Goal: Information Seeking & Learning: Learn about a topic

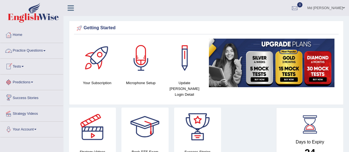
click at [33, 52] on link "Practice Questions" at bounding box center [31, 50] width 63 height 14
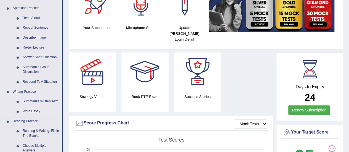
scroll to position [55, 0]
click at [35, 9] on link "Speaking Practice" at bounding box center [36, 8] width 52 height 10
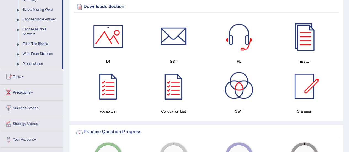
scroll to position [304, 0]
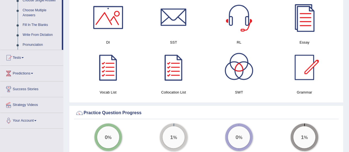
click at [120, 18] on div at bounding box center [108, 17] width 39 height 39
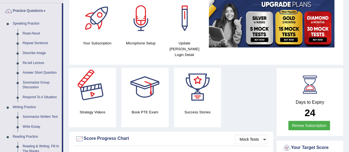
scroll to position [28, 0]
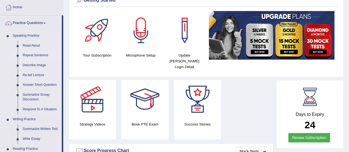
click at [32, 57] on link "Repeat Sentence" at bounding box center [41, 55] width 42 height 10
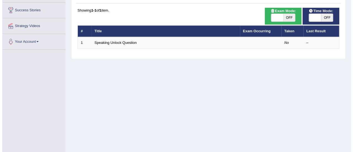
scroll to position [83, 0]
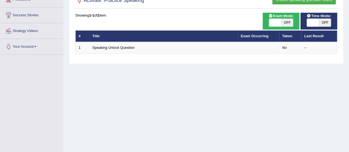
click at [286, 22] on span "OFF" at bounding box center [287, 23] width 12 height 8
checkbox input "true"
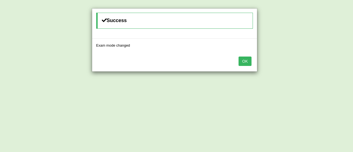
click at [249, 62] on button "OK" at bounding box center [245, 61] width 13 height 9
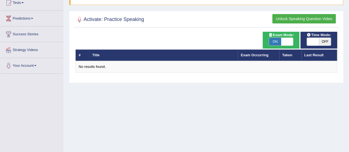
scroll to position [55, 0]
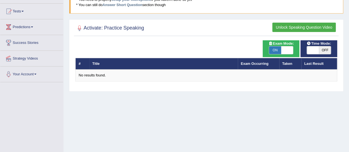
click at [279, 27] on button "Unlock Speaking Question Video" at bounding box center [303, 27] width 63 height 9
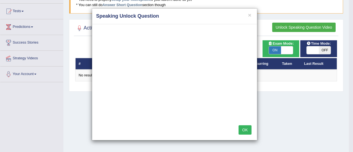
click at [246, 131] on button "OK" at bounding box center [245, 129] width 13 height 9
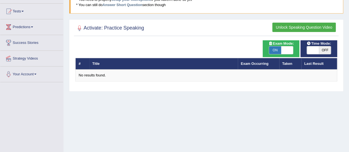
click at [297, 25] on button "Unlock Speaking Question Video" at bounding box center [303, 27] width 63 height 9
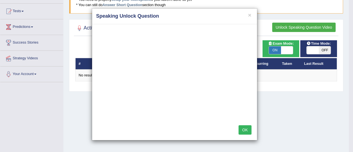
drag, startPoint x: 19, startPoint y: 31, endPoint x: 24, endPoint y: 29, distance: 5.3
click at [22, 30] on div "× Speaking Unlock Question OK" at bounding box center [176, 76] width 353 height 152
click at [24, 27] on div "× Speaking Unlock Question OK" at bounding box center [176, 76] width 353 height 152
drag, startPoint x: 250, startPoint y: 16, endPoint x: 247, endPoint y: 16, distance: 3.3
click at [249, 16] on button "×" at bounding box center [249, 15] width 3 height 6
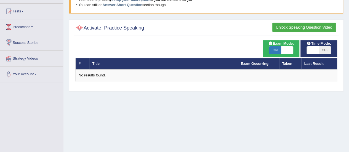
click at [29, 27] on link "Predictions" at bounding box center [31, 26] width 63 height 14
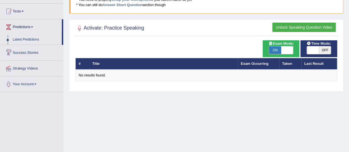
click at [28, 40] on link "Latest Predictions" at bounding box center [36, 40] width 52 height 10
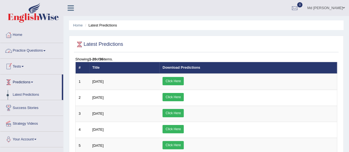
scroll to position [28, 0]
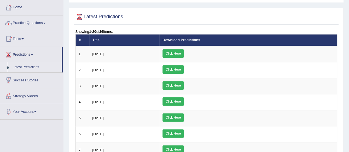
click at [45, 23] on link "Practice Questions" at bounding box center [31, 22] width 63 height 14
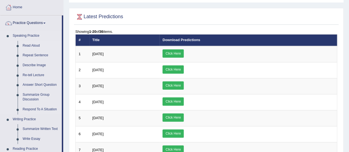
click at [37, 46] on link "Read Aloud" at bounding box center [41, 46] width 42 height 10
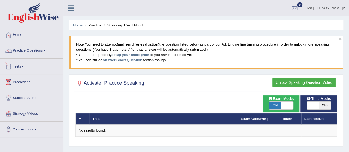
scroll to position [55, 0]
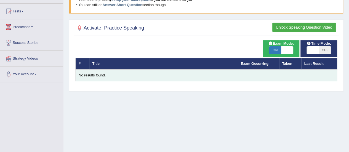
click at [313, 70] on td "No results found." at bounding box center [207, 76] width 262 height 12
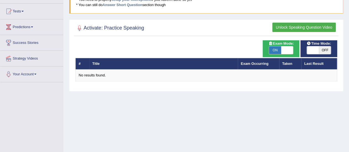
click at [305, 27] on button "Unlock Speaking Question Video" at bounding box center [303, 27] width 63 height 9
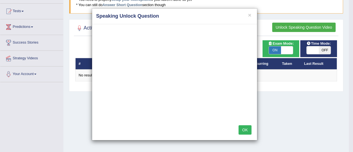
drag, startPoint x: 243, startPoint y: 127, endPoint x: 211, endPoint y: 120, distance: 32.9
click at [243, 127] on button "OK" at bounding box center [245, 129] width 13 height 9
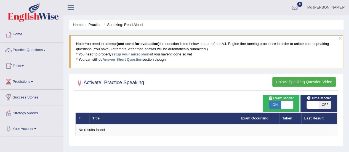
scroll to position [0, 0]
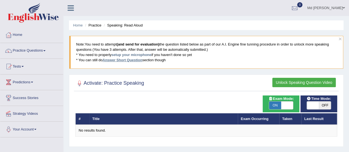
click at [123, 60] on link "Answer Short Question" at bounding box center [122, 60] width 40 height 4
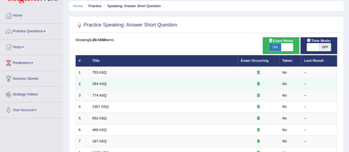
scroll to position [28, 0]
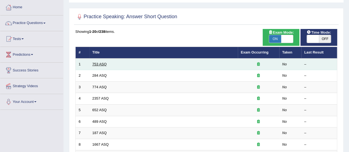
click at [98, 63] on link "753 ASQ" at bounding box center [99, 64] width 14 height 4
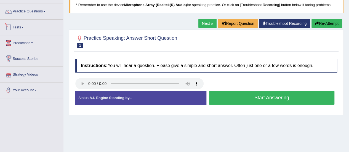
scroll to position [7, 0]
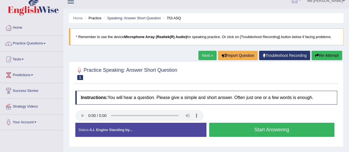
click at [24, 45] on link "Practice Questions" at bounding box center [31, 43] width 63 height 14
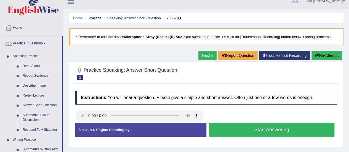
click at [32, 67] on link "Read Aloud" at bounding box center [41, 66] width 42 height 10
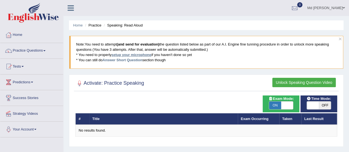
click at [128, 54] on link "setup your microphone" at bounding box center [131, 55] width 40 height 4
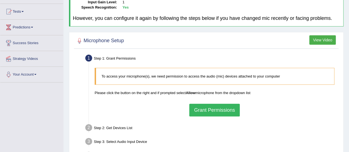
scroll to position [55, 0]
click at [213, 113] on button "Grant Permissions" at bounding box center [214, 110] width 50 height 13
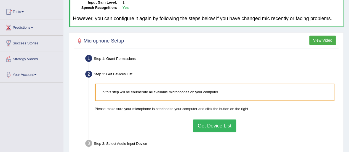
click at [204, 126] on button "Get Device List" at bounding box center [214, 125] width 43 height 13
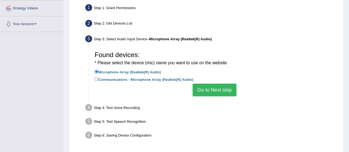
scroll to position [110, 0]
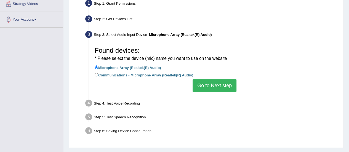
click at [204, 89] on button "Go to Next step" at bounding box center [215, 85] width 44 height 13
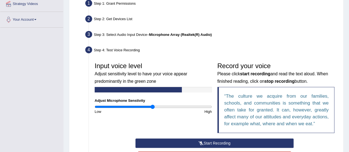
scroll to position [137, 0]
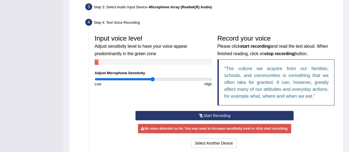
click at [211, 116] on button "Start Recording" at bounding box center [214, 115] width 158 height 9
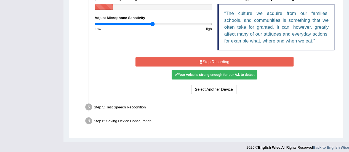
scroll to position [165, 0]
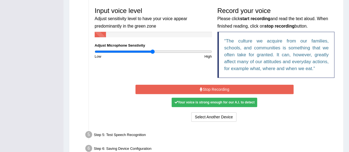
click at [204, 89] on button "Stop Recording" at bounding box center [214, 89] width 158 height 9
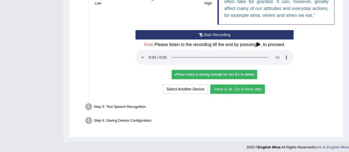
scroll to position [220, 0]
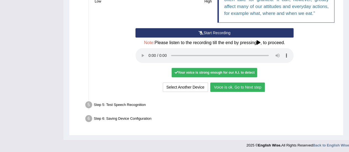
click at [230, 86] on button "Voice is ok. Go to Next step" at bounding box center [237, 87] width 55 height 9
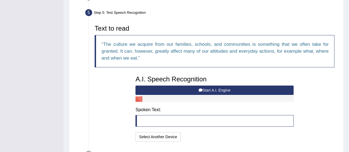
scroll to position [171, 0]
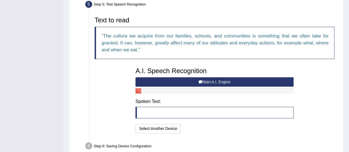
click at [211, 81] on button "Start A.I. Engine" at bounding box center [214, 81] width 158 height 9
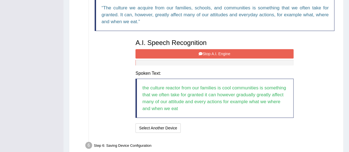
scroll to position [226, 0]
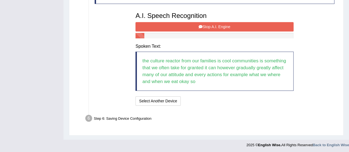
click at [204, 24] on button "Stop A.I. Engine" at bounding box center [214, 26] width 158 height 9
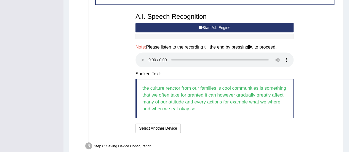
scroll to position [253, 0]
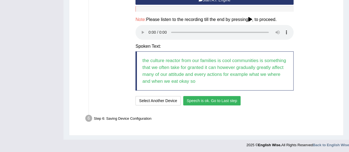
click at [212, 97] on button "Speech is ok. Go to Last step" at bounding box center [212, 100] width 58 height 9
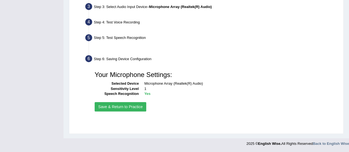
scroll to position [137, 0]
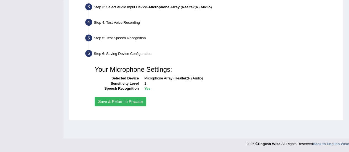
click at [117, 100] on button "Save & Return to Practice" at bounding box center [121, 101] width 52 height 9
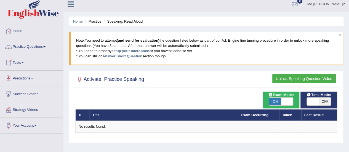
scroll to position [28, 0]
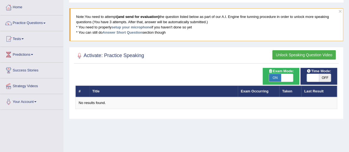
click at [285, 53] on button "Unlock Speaking Question Video" at bounding box center [303, 54] width 63 height 9
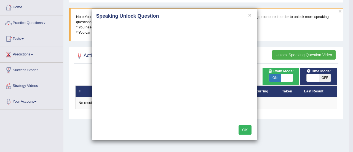
click at [245, 128] on button "OK" at bounding box center [245, 129] width 13 height 9
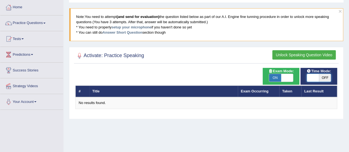
click at [310, 74] on span at bounding box center [313, 78] width 12 height 8
click at [323, 77] on span "OFF" at bounding box center [325, 78] width 12 height 8
checkbox input "true"
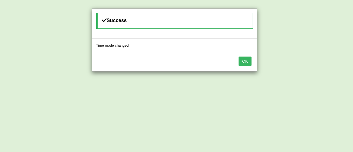
click at [248, 61] on button "OK" at bounding box center [245, 61] width 13 height 9
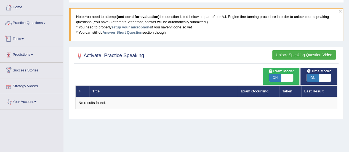
click at [25, 24] on link "Practice Questions" at bounding box center [31, 22] width 63 height 14
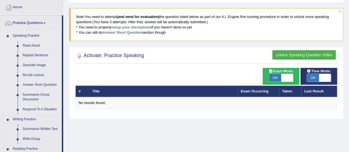
click at [31, 47] on link "Read Aloud" at bounding box center [41, 46] width 42 height 10
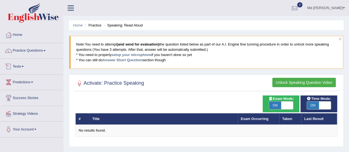
scroll to position [28, 0]
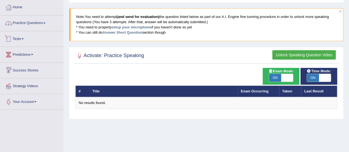
click at [25, 23] on link "Practice Questions" at bounding box center [31, 22] width 63 height 14
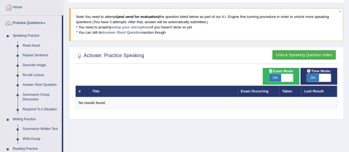
click at [32, 46] on link "Read Aloud" at bounding box center [41, 46] width 42 height 10
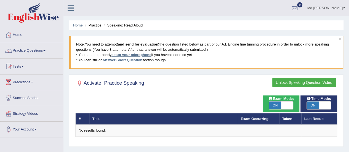
click at [133, 53] on link "setup your microphone" at bounding box center [131, 55] width 40 height 4
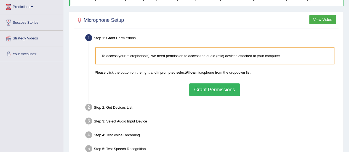
scroll to position [83, 0]
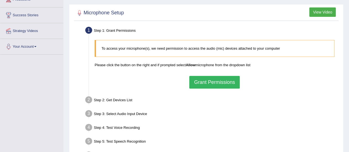
click at [202, 82] on button "Grant Permissions" at bounding box center [214, 82] width 50 height 13
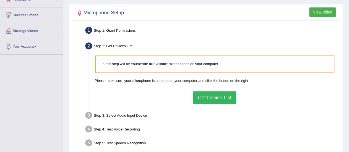
click at [206, 95] on button "Get Device List" at bounding box center [214, 97] width 43 height 13
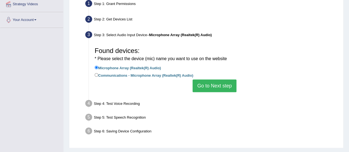
scroll to position [110, 0]
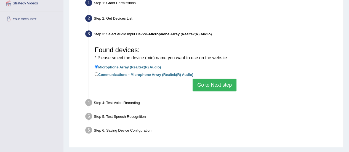
click at [209, 87] on button "Go to Next step" at bounding box center [215, 85] width 44 height 13
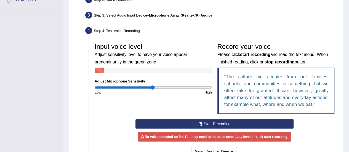
scroll to position [138, 0]
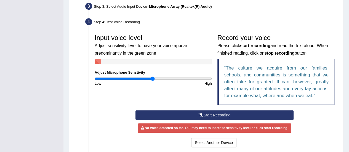
click at [196, 115] on button "Start Recording" at bounding box center [214, 114] width 158 height 9
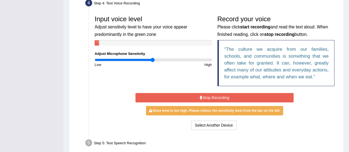
scroll to position [166, 0]
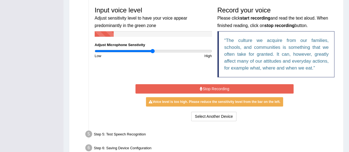
click at [223, 87] on button "Stop Recording" at bounding box center [214, 88] width 158 height 9
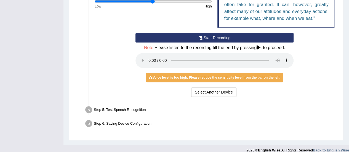
scroll to position [220, 0]
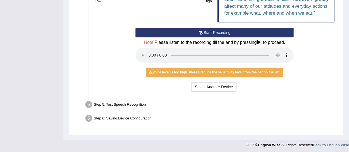
click at [201, 72] on div "Voice level is too high. Please reduce the sensitivity level from the bar on th…" at bounding box center [214, 72] width 137 height 9
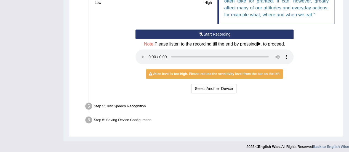
scroll to position [193, 0]
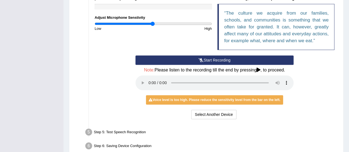
click at [258, 68] on icon at bounding box center [259, 70] width 4 height 4
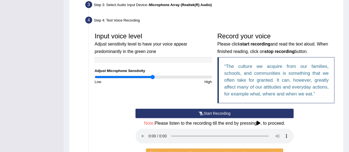
scroll to position [138, 0]
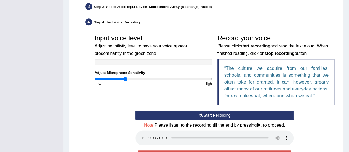
click at [125, 78] on input "range" at bounding box center [153, 79] width 117 height 4
click at [107, 77] on input "range" at bounding box center [153, 79] width 117 height 4
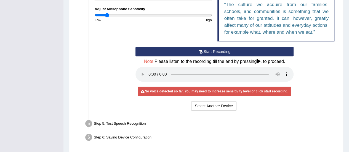
scroll to position [193, 0]
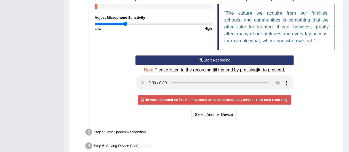
click at [125, 23] on input "range" at bounding box center [153, 24] width 117 height 4
click at [147, 24] on input "range" at bounding box center [153, 24] width 117 height 4
click at [172, 26] on input "range" at bounding box center [153, 24] width 117 height 4
click at [151, 22] on input "range" at bounding box center [153, 24] width 117 height 4
type input "0.6"
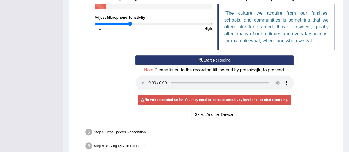
click at [129, 24] on input "range" at bounding box center [153, 24] width 117 height 4
click at [204, 59] on button "Start Recording" at bounding box center [214, 59] width 158 height 9
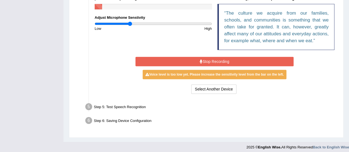
click at [205, 60] on button "Stop Recording" at bounding box center [214, 61] width 158 height 9
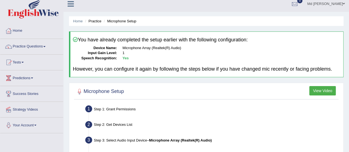
scroll to position [0, 0]
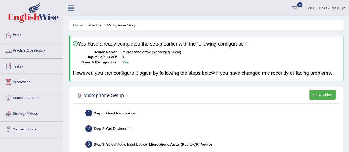
click at [27, 52] on link "Practice Questions" at bounding box center [31, 50] width 63 height 14
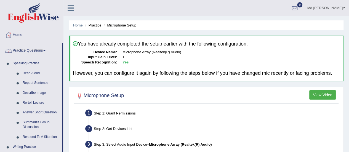
click at [38, 52] on link "Practice Questions" at bounding box center [31, 50] width 62 height 14
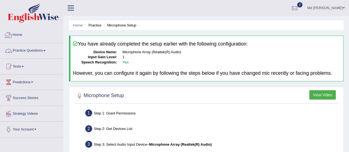
click at [21, 34] on link "Home" at bounding box center [31, 34] width 63 height 14
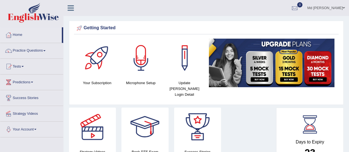
click at [30, 49] on link "Practice Questions" at bounding box center [31, 50] width 63 height 14
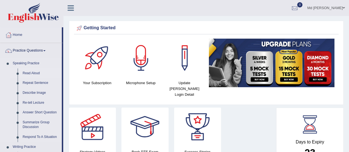
click at [30, 71] on link "Read Aloud" at bounding box center [41, 73] width 42 height 10
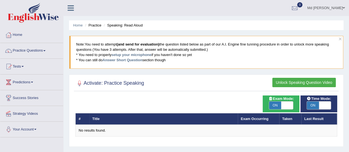
click at [306, 79] on button "Unlock Speaking Question Video" at bounding box center [303, 82] width 63 height 9
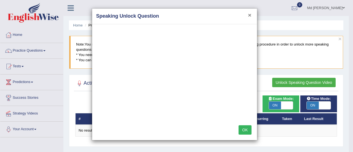
click at [250, 15] on button "×" at bounding box center [249, 15] width 3 height 6
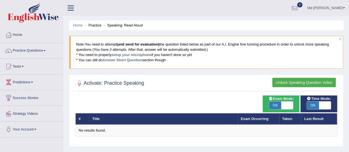
click at [279, 79] on button "Unlock Speaking Question Video" at bounding box center [303, 82] width 63 height 9
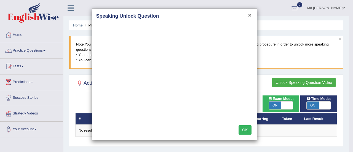
click at [249, 16] on button "×" at bounding box center [249, 15] width 3 height 6
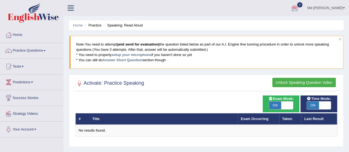
click at [314, 84] on button "Unlock Speaking Question Video" at bounding box center [303, 82] width 63 height 9
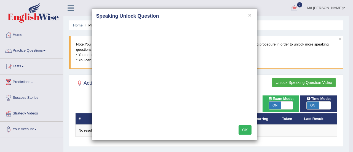
click at [246, 130] on button "OK" at bounding box center [245, 129] width 13 height 9
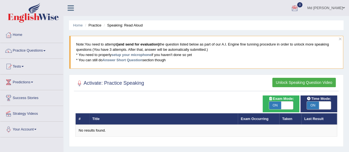
click at [77, 80] on div at bounding box center [79, 83] width 8 height 8
click at [275, 79] on button "Unlock Speaking Question Video" at bounding box center [303, 82] width 63 height 9
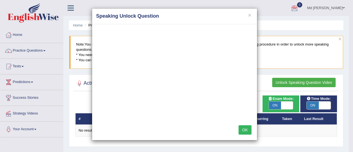
click at [244, 127] on button "OK" at bounding box center [245, 129] width 13 height 9
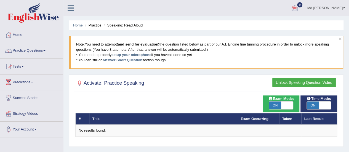
click at [317, 81] on button "Unlock Speaking Question Video" at bounding box center [303, 82] width 63 height 9
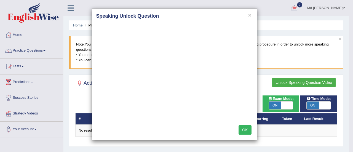
click at [66, 96] on div "× Speaking Unlock Question OK" at bounding box center [176, 76] width 353 height 152
click at [243, 128] on button "OK" at bounding box center [245, 129] width 13 height 9
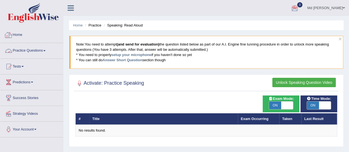
click at [42, 54] on link "Practice Questions" at bounding box center [31, 50] width 63 height 14
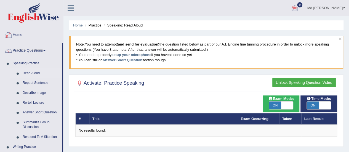
click at [22, 36] on link "Home" at bounding box center [31, 34] width 63 height 14
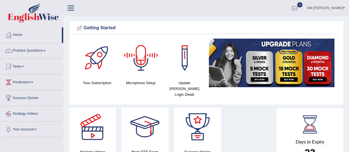
click at [138, 65] on div at bounding box center [141, 58] width 39 height 39
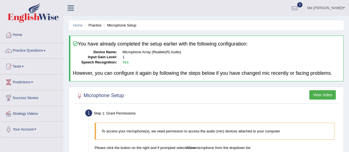
scroll to position [55, 0]
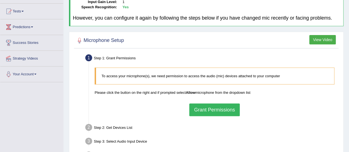
click at [201, 106] on button "Grant Permissions" at bounding box center [214, 109] width 50 height 13
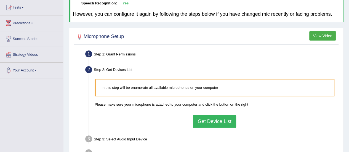
scroll to position [83, 0]
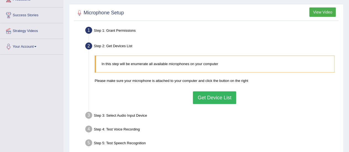
click at [203, 97] on button "Get Device List" at bounding box center [214, 97] width 43 height 13
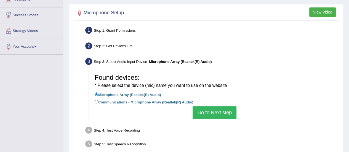
scroll to position [137, 0]
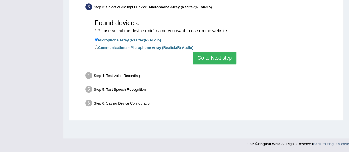
drag, startPoint x: 209, startPoint y: 57, endPoint x: 198, endPoint y: 63, distance: 11.9
click at [208, 60] on button "Go to Next step" at bounding box center [215, 58] width 44 height 13
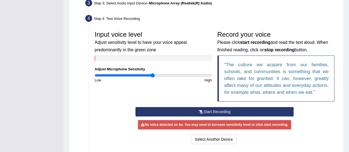
scroll to position [165, 0]
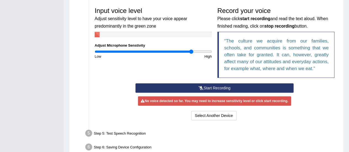
click at [192, 50] on input "range" at bounding box center [153, 51] width 117 height 4
click at [201, 53] on input "range" at bounding box center [153, 51] width 117 height 4
click at [209, 52] on input "range" at bounding box center [153, 51] width 117 height 4
click at [171, 85] on button "Start Recording" at bounding box center [214, 87] width 158 height 9
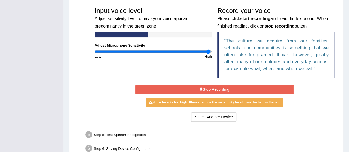
click at [180, 88] on button "Stop Recording" at bounding box center [214, 89] width 158 height 9
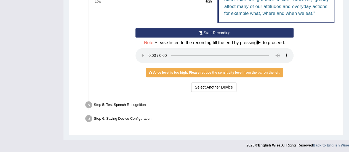
scroll to position [220, 0]
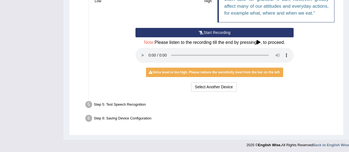
click at [124, 103] on div "Step 5: Test Speech Recognition" at bounding box center [212, 105] width 258 height 12
click at [207, 89] on button "Select Another Device" at bounding box center [213, 86] width 45 height 9
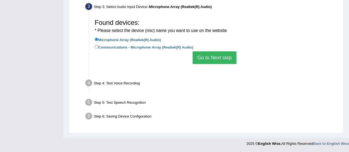
scroll to position [137, 0]
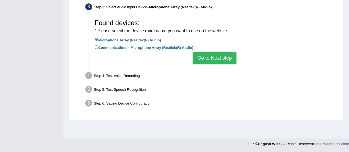
click at [209, 63] on button "Go to Next step" at bounding box center [215, 58] width 44 height 13
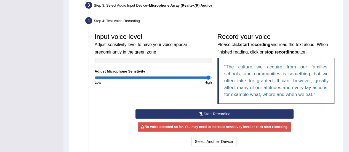
scroll to position [165, 0]
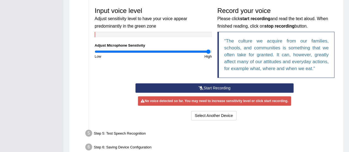
click at [191, 85] on button "Start Recording" at bounding box center [214, 87] width 158 height 9
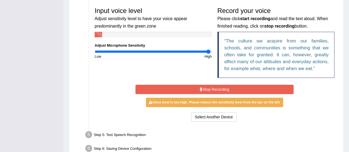
drag, startPoint x: 164, startPoint y: 49, endPoint x: 157, endPoint y: 51, distance: 7.9
click at [161, 50] on div "Input voice level Adjust sensitivity level to have your voice appear predominan…" at bounding box center [153, 31] width 123 height 55
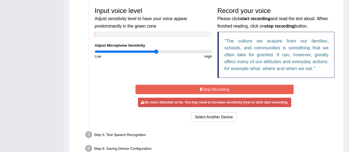
click at [156, 51] on input "range" at bounding box center [153, 51] width 117 height 4
click at [151, 51] on input "range" at bounding box center [153, 51] width 117 height 4
click at [182, 87] on button "Stop Recording" at bounding box center [214, 89] width 158 height 9
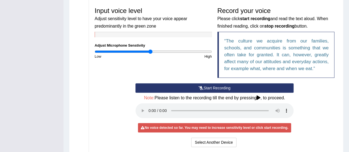
click at [199, 86] on icon at bounding box center [201, 88] width 5 height 4
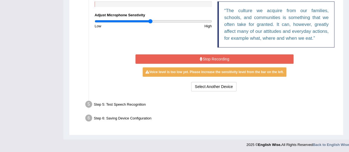
scroll to position [168, 0]
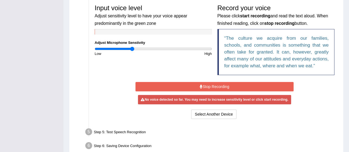
click at [132, 48] on input "range" at bounding box center [153, 49] width 117 height 4
click at [115, 47] on input "range" at bounding box center [153, 49] width 117 height 4
click at [133, 50] on input "range" at bounding box center [153, 49] width 117 height 4
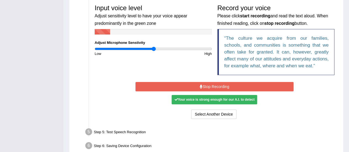
type input "1.02"
click at [154, 49] on input "range" at bounding box center [153, 49] width 117 height 4
click at [169, 86] on button "Stop Recording" at bounding box center [214, 86] width 158 height 9
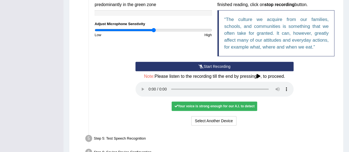
scroll to position [195, 0]
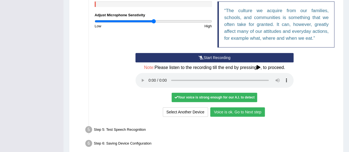
click at [240, 112] on button "Voice is ok. Go to Next step" at bounding box center [237, 111] width 55 height 9
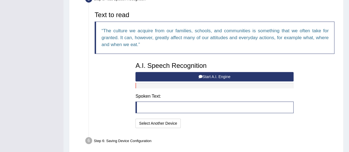
scroll to position [168, 0]
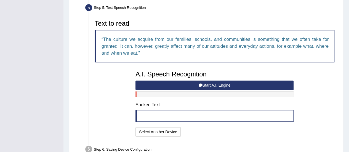
click at [211, 84] on button "Start A.I. Engine" at bounding box center [214, 85] width 158 height 9
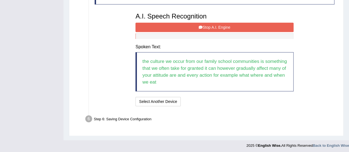
scroll to position [226, 0]
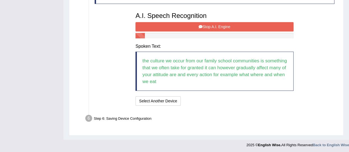
click at [267, 23] on button "Stop A.I. Engine" at bounding box center [214, 26] width 158 height 9
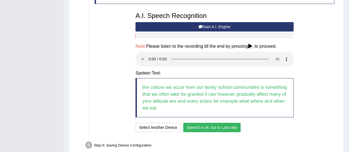
click at [193, 126] on button "Speech is ok. Go to Last step" at bounding box center [212, 127] width 58 height 9
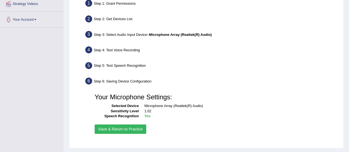
scroll to position [137, 0]
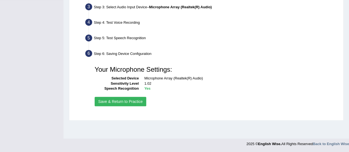
click at [129, 101] on button "Save & Return to Practice" at bounding box center [121, 101] width 52 height 9
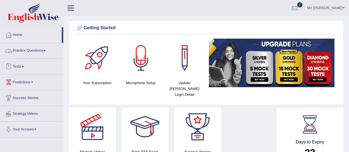
click at [32, 50] on link "Practice Questions" at bounding box center [31, 50] width 63 height 14
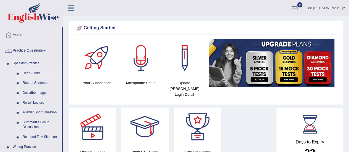
click at [38, 73] on link "Read Aloud" at bounding box center [41, 73] width 42 height 10
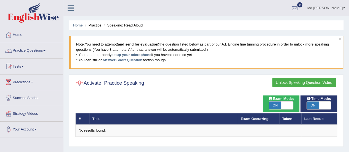
scroll to position [28, 0]
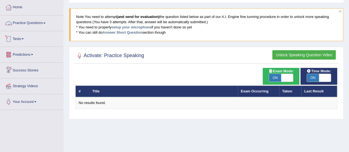
click at [29, 26] on link "Practice Questions" at bounding box center [31, 22] width 63 height 14
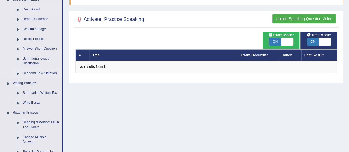
scroll to position [55, 0]
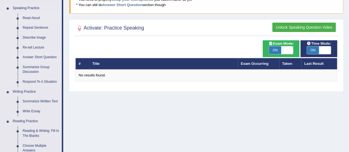
click at [37, 57] on link "Answer Short Question" at bounding box center [41, 57] width 42 height 10
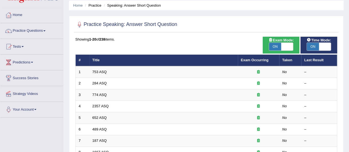
scroll to position [28, 0]
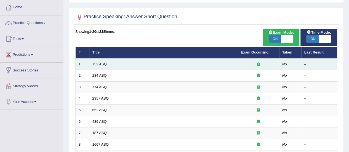
click at [101, 64] on link "753 ASQ" at bounding box center [99, 64] width 14 height 4
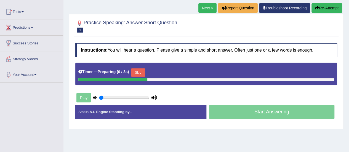
scroll to position [55, 0]
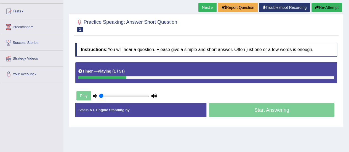
click at [83, 95] on div "Play" at bounding box center [116, 96] width 83 height 14
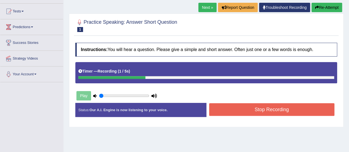
click at [247, 111] on button "Stop Recording" at bounding box center [272, 109] width 126 height 13
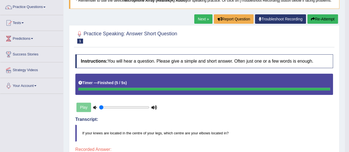
scroll to position [32, 0]
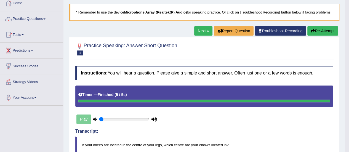
click at [204, 33] on link "Next »" at bounding box center [203, 30] width 18 height 9
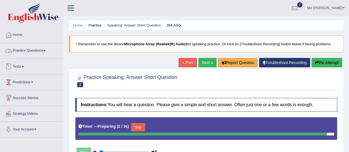
click at [39, 53] on link "Practice Questions" at bounding box center [31, 50] width 63 height 14
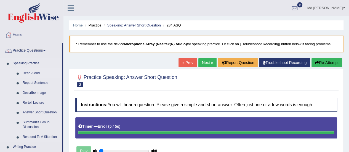
click at [41, 71] on link "Read Aloud" at bounding box center [41, 73] width 42 height 10
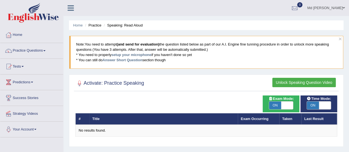
click at [309, 85] on button "Unlock Speaking Question Video" at bounding box center [303, 82] width 63 height 9
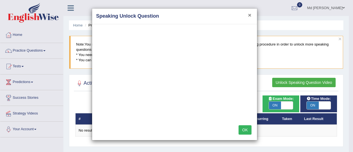
click at [249, 15] on button "×" at bounding box center [249, 15] width 3 height 6
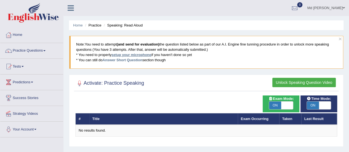
click at [124, 56] on link "setup your microphone" at bounding box center [131, 55] width 40 height 4
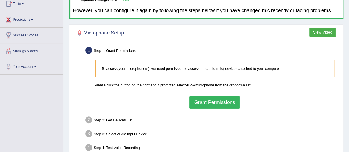
scroll to position [83, 0]
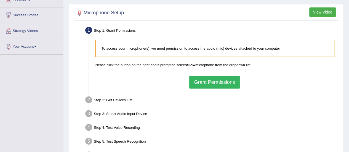
click at [217, 81] on button "Grant Permissions" at bounding box center [214, 82] width 50 height 13
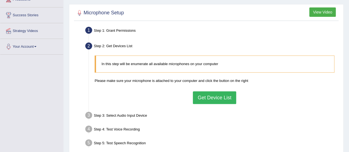
click at [213, 98] on button "Get Device List" at bounding box center [214, 97] width 43 height 13
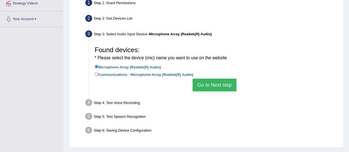
scroll to position [137, 0]
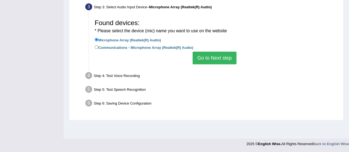
drag, startPoint x: 205, startPoint y: 58, endPoint x: 203, endPoint y: 60, distance: 3.2
click at [205, 58] on button "Go to Next step" at bounding box center [215, 58] width 44 height 13
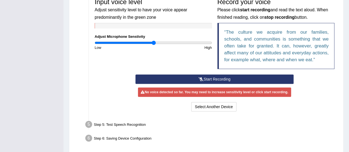
scroll to position [165, 0]
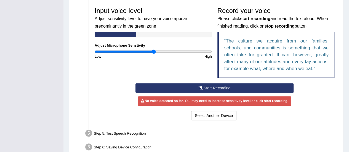
click at [190, 89] on button "Start Recording" at bounding box center [214, 87] width 158 height 9
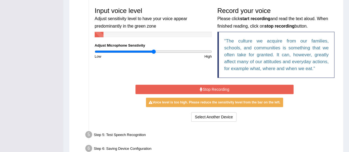
drag, startPoint x: 158, startPoint y: 86, endPoint x: 157, endPoint y: 78, distance: 8.4
click at [159, 86] on button "Stop Recording" at bounding box center [214, 89] width 158 height 9
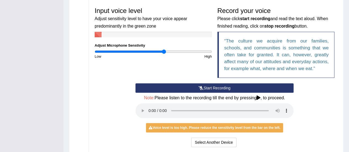
click at [163, 50] on input "range" at bounding box center [153, 51] width 117 height 4
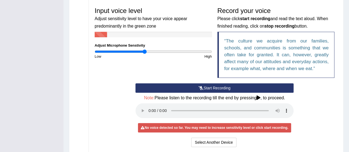
click at [144, 51] on input "range" at bounding box center [153, 51] width 117 height 4
click at [135, 51] on input "range" at bounding box center [153, 51] width 117 height 4
click at [155, 52] on input "range" at bounding box center [153, 51] width 117 height 4
drag, startPoint x: 171, startPoint y: 52, endPoint x: 177, endPoint y: 52, distance: 6.1
click at [172, 52] on input "range" at bounding box center [153, 51] width 117 height 4
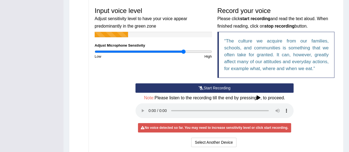
click at [183, 52] on input "range" at bounding box center [153, 51] width 117 height 4
click at [199, 54] on div "High" at bounding box center [183, 56] width 61 height 5
click at [196, 51] on input "range" at bounding box center [153, 51] width 117 height 4
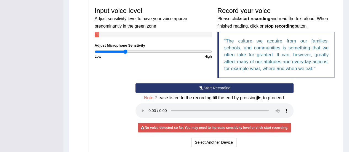
click at [125, 49] on input "range" at bounding box center [153, 51] width 117 height 4
click at [113, 50] on input "range" at bounding box center [153, 51] width 117 height 4
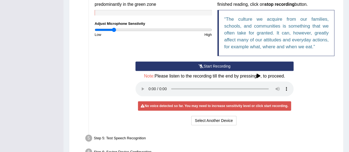
scroll to position [220, 0]
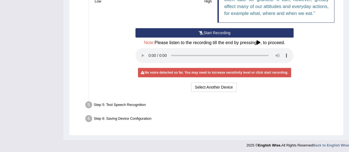
click at [299, 49] on div "Start Recording Stop Recording Note: Please listen to the recording till the en…" at bounding box center [214, 60] width 245 height 65
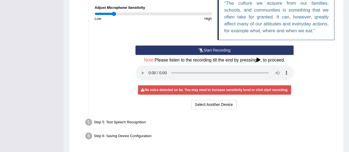
scroll to position [165, 0]
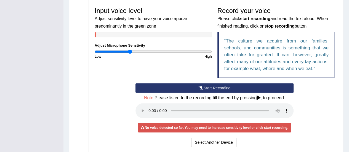
click at [130, 49] on input "range" at bounding box center [153, 51] width 117 height 4
click at [147, 52] on input "range" at bounding box center [153, 51] width 117 height 4
click at [187, 89] on button "Start Recording" at bounding box center [214, 87] width 158 height 9
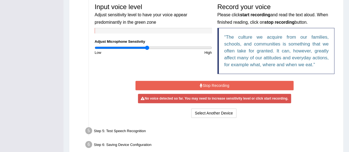
scroll to position [193, 0]
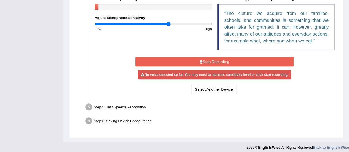
click at [168, 24] on input "range" at bounding box center [153, 24] width 117 height 4
type input "1.56"
click at [185, 25] on input "range" at bounding box center [153, 24] width 117 height 4
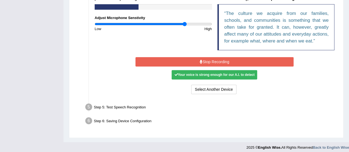
click at [195, 61] on button "Stop Recording" at bounding box center [214, 61] width 158 height 9
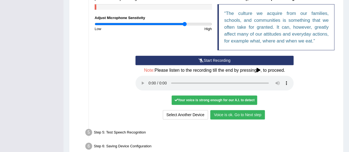
click at [234, 110] on button "Voice is ok. Go to Next step" at bounding box center [237, 114] width 55 height 9
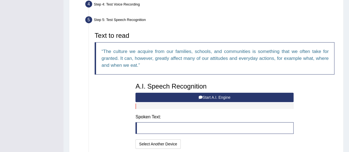
scroll to position [143, 0]
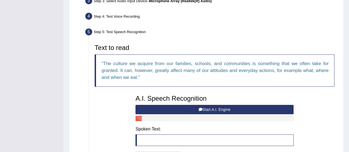
click at [161, 107] on button "Start A.I. Engine" at bounding box center [214, 109] width 158 height 9
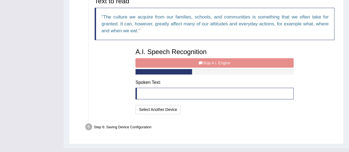
scroll to position [199, 0]
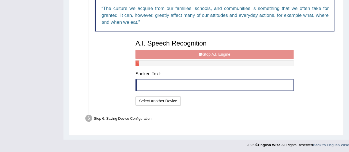
click at [183, 54] on div "A.I. Speech Recognition Start A.I. Engine Stop A.I. Engine Note: Please listen …" at bounding box center [215, 72] width 164 height 70
click at [180, 52] on div "A.I. Speech Recognition Start A.I. Engine Stop A.I. Engine Note: Please listen …" at bounding box center [215, 72] width 164 height 70
click at [151, 87] on blockquote at bounding box center [214, 85] width 158 height 12
click at [167, 52] on div "A.I. Speech Recognition Start A.I. Engine Stop A.I. Engine Note: Please listen …" at bounding box center [215, 72] width 164 height 70
click at [204, 54] on div "A.I. Speech Recognition Start A.I. Engine Stop A.I. Engine Note: Please listen …" at bounding box center [215, 72] width 164 height 70
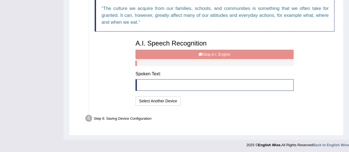
drag, startPoint x: 205, startPoint y: 54, endPoint x: 189, endPoint y: 55, distance: 16.0
click at [189, 55] on div "A.I. Speech Recognition Start A.I. Engine Stop A.I. Engine Note: Please listen …" at bounding box center [215, 72] width 164 height 70
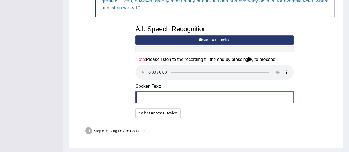
scroll to position [225, 0]
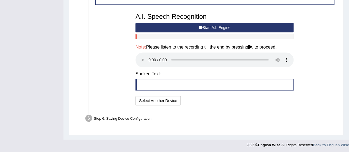
click at [211, 28] on button "Start A.I. Engine" at bounding box center [214, 27] width 158 height 9
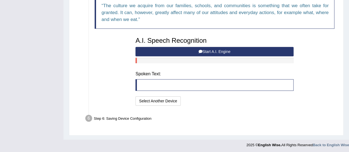
scroll to position [199, 0]
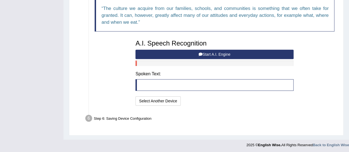
click at [182, 54] on button "Start A.I. Engine" at bounding box center [214, 54] width 158 height 9
click at [174, 50] on button "Start A.I. Engine" at bounding box center [214, 54] width 158 height 9
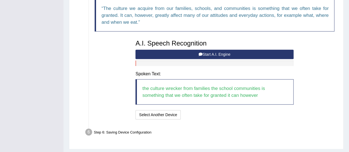
scroll to position [212, 0]
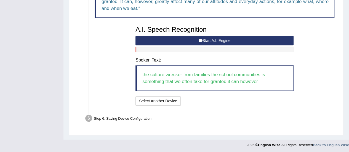
click at [209, 41] on button "Start A.I. Engine" at bounding box center [214, 40] width 158 height 9
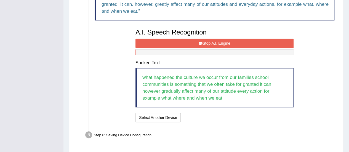
scroll to position [226, 0]
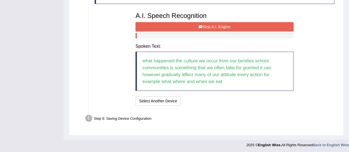
click at [212, 24] on button "Stop A.I. Engine" at bounding box center [214, 26] width 158 height 9
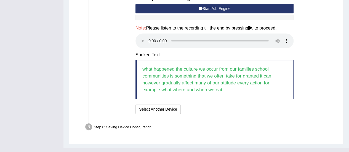
scroll to position [253, 0]
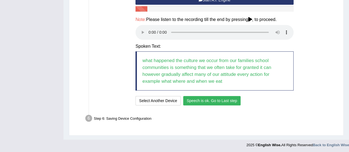
click at [207, 99] on button "Speech is ok. Go to Last step" at bounding box center [212, 100] width 58 height 9
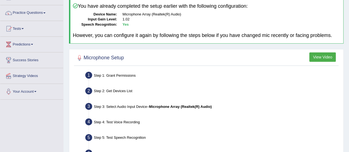
scroll to position [27, 0]
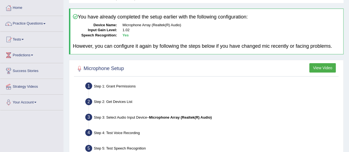
click at [322, 66] on button "View Video" at bounding box center [322, 67] width 26 height 9
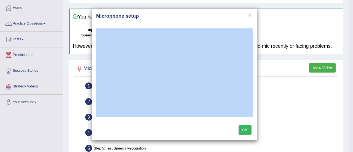
drag, startPoint x: 217, startPoint y: 12, endPoint x: 344, endPoint y: 43, distance: 130.8
click at [344, 43] on div "× Microphone setup OK" at bounding box center [176, 76] width 353 height 152
click at [211, 15] on h4 "Microphone setup" at bounding box center [174, 16] width 157 height 7
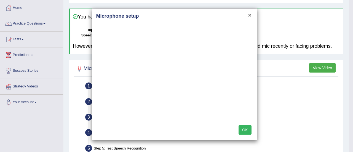
click at [249, 15] on button "×" at bounding box center [249, 15] width 3 height 6
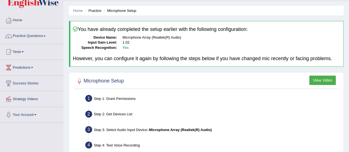
scroll to position [0, 0]
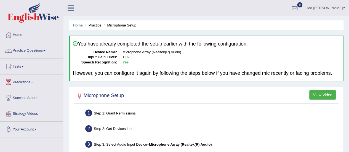
click at [33, 50] on link "Practice Questions" at bounding box center [31, 50] width 63 height 14
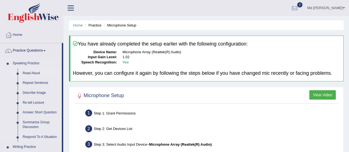
click at [36, 75] on link "Read Aloud" at bounding box center [41, 73] width 42 height 10
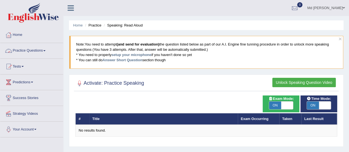
click at [28, 50] on link "Practice Questions" at bounding box center [31, 50] width 63 height 14
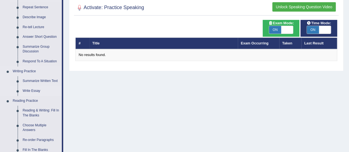
scroll to position [83, 0]
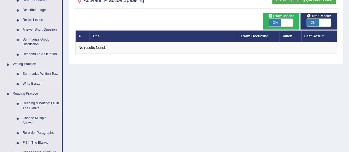
click at [49, 73] on link "Summarize Written Text" at bounding box center [41, 74] width 42 height 10
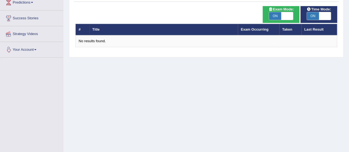
scroll to position [107, 0]
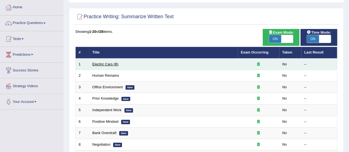
click at [109, 63] on link "Electric Cars (B)" at bounding box center [105, 64] width 26 height 4
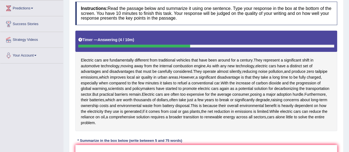
scroll to position [83, 0]
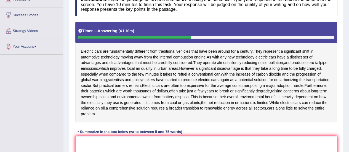
drag, startPoint x: 135, startPoint y: 140, endPoint x: 140, endPoint y: 136, distance: 6.6
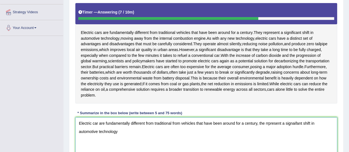
scroll to position [110, 0]
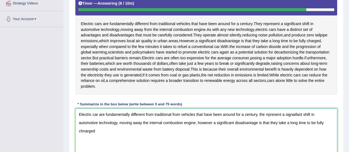
click at [90, 128] on textarea "Electric car are fundamentally different from traditional from vehicles that ha…" at bounding box center [206, 135] width 262 height 54
click at [84, 128] on textarea "Electric car are fundamentally different from traditional from vehicles that ha…" at bounding box center [206, 135] width 262 height 54
click at [94, 150] on textarea "Electric car are fundamentally different from traditional from vehicles that ha…" at bounding box center [206, 135] width 262 height 54
click at [102, 123] on textarea "Electric car are fundamentally different from traditional from vehicles that ha…" at bounding box center [206, 135] width 262 height 54
click at [94, 131] on textarea "Electric car are fundamentally different from traditional from vehicles that ha…" at bounding box center [206, 135] width 262 height 54
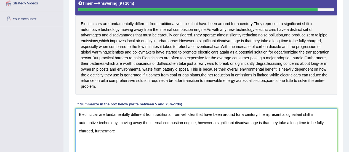
click at [112, 132] on textarea "Electric car are fundamentally different from traditional from vehicles that ha…" at bounding box center [206, 135] width 262 height 54
click at [94, 133] on textarea "Electric car are fundamentally different from traditional from vehicles that ha…" at bounding box center [206, 135] width 262 height 54
click at [94, 132] on textarea "Electric car are fundamentally different from traditional from vehicles that ha…" at bounding box center [206, 135] width 262 height 54
click at [130, 140] on textarea "Electric car are fundamentally different from traditional from vehicles that ha…" at bounding box center [206, 135] width 262 height 54
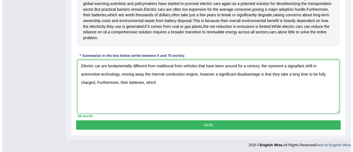
scroll to position [131, 0]
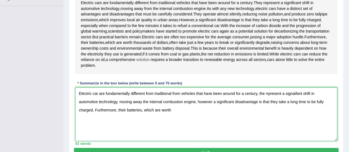
type textarea "Electric car are fundamentally different from traditional from vehicles that ha…"
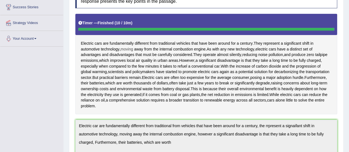
scroll to position [56, 0]
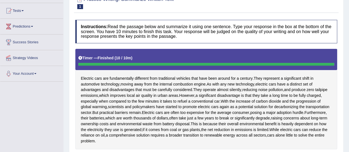
click at [37, 28] on link "Predictions" at bounding box center [31, 26] width 63 height 14
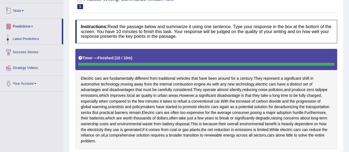
click at [28, 10] on link "Tests" at bounding box center [31, 10] width 63 height 14
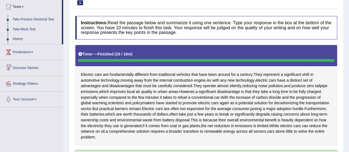
scroll to position [1, 0]
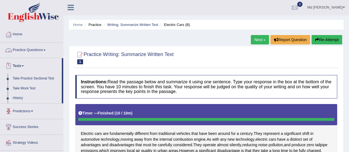
click at [37, 46] on link "Practice Questions" at bounding box center [31, 49] width 63 height 14
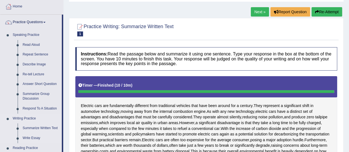
scroll to position [83, 0]
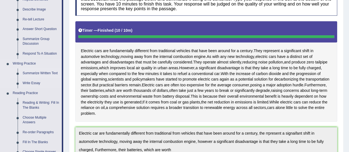
click at [35, 73] on link "Summarize Written Text" at bounding box center [41, 73] width 42 height 10
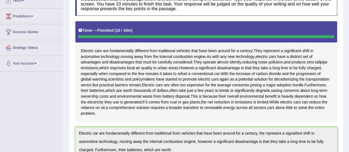
scroll to position [101, 0]
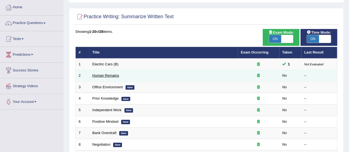
click at [102, 76] on link "Human Remains" at bounding box center [105, 75] width 27 height 4
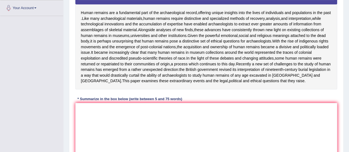
scroll to position [110, 0]
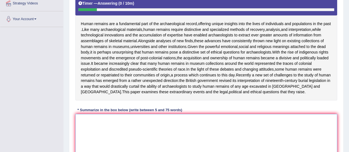
click at [114, 143] on textarea at bounding box center [206, 141] width 262 height 54
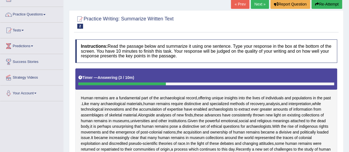
scroll to position [28, 0]
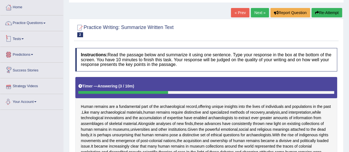
type textarea "Human remains are fundamental part of the archaeological record, offering uniqu…"
click at [30, 23] on link "Practice Questions" at bounding box center [31, 22] width 63 height 14
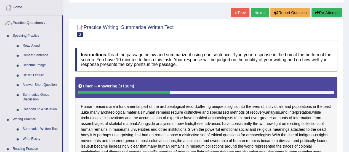
click at [32, 44] on link "Read Aloud" at bounding box center [41, 46] width 42 height 10
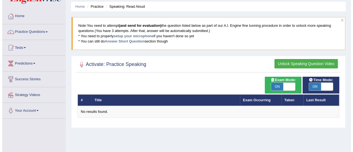
scroll to position [28, 0]
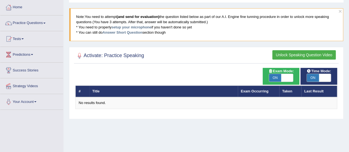
click at [276, 78] on span "ON" at bounding box center [275, 78] width 12 height 8
checkbox input "false"
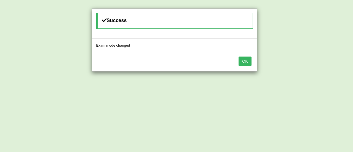
click at [246, 60] on button "OK" at bounding box center [245, 61] width 13 height 9
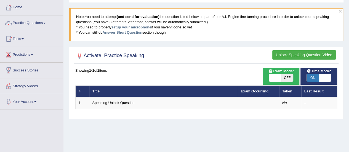
drag, startPoint x: 0, startPoint y: 0, endPoint x: 315, endPoint y: 77, distance: 323.8
click at [315, 77] on span "ON" at bounding box center [313, 78] width 12 height 8
checkbox input "false"
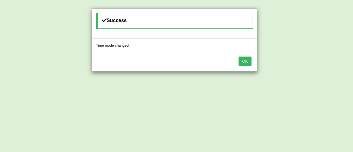
drag, startPoint x: 243, startPoint y: 61, endPoint x: 221, endPoint y: 63, distance: 22.2
click at [242, 62] on button "OK" at bounding box center [245, 61] width 13 height 9
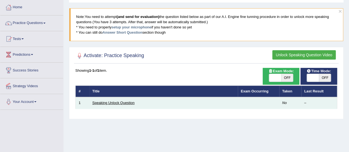
click at [110, 101] on link "Speaking Unlock Question" at bounding box center [113, 103] width 42 height 4
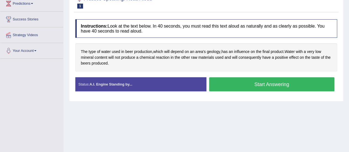
scroll to position [83, 0]
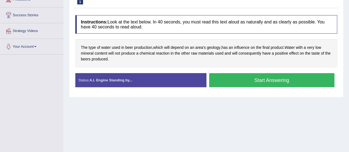
click at [240, 82] on button "Start Answering" at bounding box center [272, 80] width 126 height 14
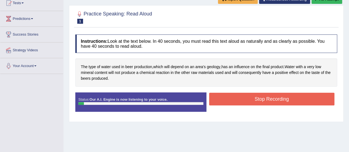
scroll to position [55, 0]
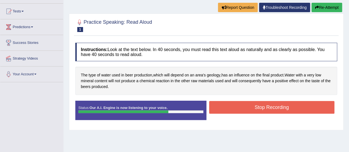
click at [259, 108] on button "Stop Recording" at bounding box center [272, 107] width 126 height 13
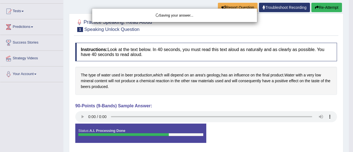
click at [84, 115] on div "Saving your answer..." at bounding box center [176, 76] width 353 height 152
click at [82, 116] on div "Saving your answer..." at bounding box center [176, 76] width 353 height 152
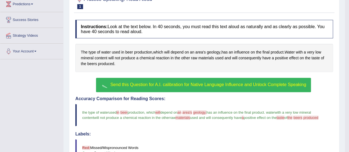
scroll to position [122, 0]
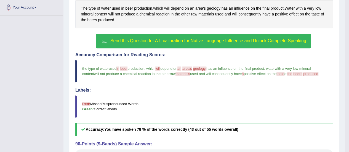
click at [157, 42] on button "Send this Question for A.I. calibration for Native Language Influence and Unloc…" at bounding box center [203, 41] width 215 height 14
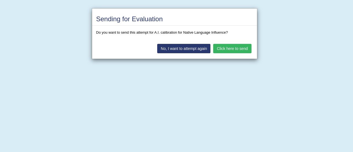
click at [222, 49] on button "Click here to send" at bounding box center [232, 48] width 38 height 9
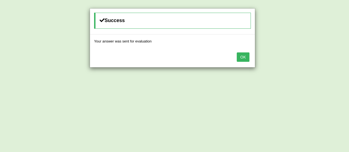
click at [248, 56] on button "OK" at bounding box center [243, 56] width 13 height 9
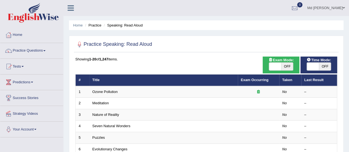
click at [30, 52] on link "Practice Questions" at bounding box center [31, 50] width 63 height 14
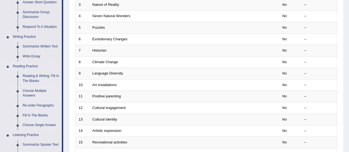
scroll to position [110, 0]
click at [39, 47] on link "Summarize Written Text" at bounding box center [41, 46] width 42 height 10
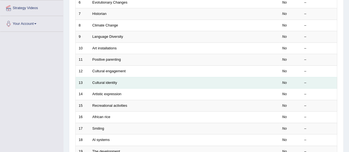
scroll to position [160, 0]
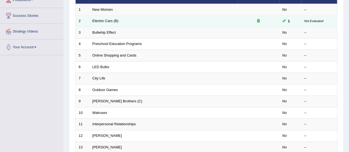
scroll to position [83, 0]
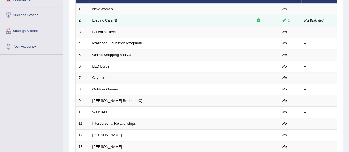
click at [110, 20] on link "Electric Cars (B)" at bounding box center [105, 20] width 26 height 4
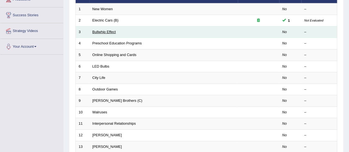
click at [111, 31] on link "Bullwhip Effect" at bounding box center [103, 32] width 23 height 4
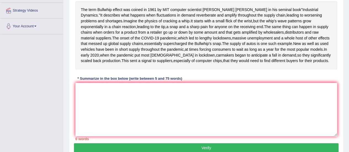
scroll to position [110, 0]
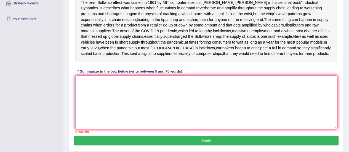
click at [113, 119] on textarea at bounding box center [206, 103] width 262 height 54
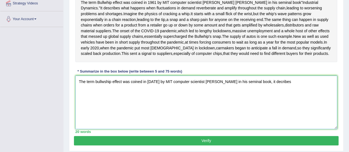
click at [268, 109] on textarea "The term bullwship effect was coined in 1961 by MIT computer scientist Jay Forr…" at bounding box center [206, 103] width 262 height 54
click at [286, 107] on textarea "The term bullwship effect was coined in 1961 by MIT computer scientist Jay Forr…" at bounding box center [206, 103] width 262 height 54
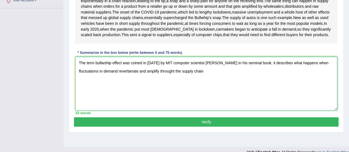
scroll to position [138, 0]
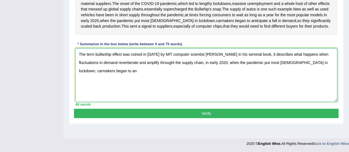
click at [224, 102] on textarea "The term bullwship effect was coined in 1961 by MIT computer scientist Jay Forr…" at bounding box center [206, 75] width 262 height 54
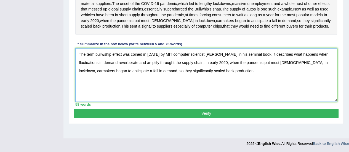
click at [204, 90] on textarea "The term bullwship effect was coined in 1961 by MIT computer scientist Jay Forr…" at bounding box center [206, 75] width 262 height 54
click at [205, 90] on textarea "The term bullwship effect was coined in 1961 by MIT computer scientist Jay Forr…" at bounding box center [206, 75] width 262 height 54
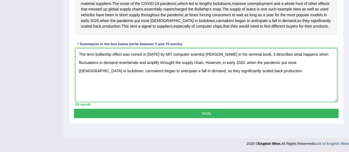
click at [271, 95] on textarea "The term bullwship effect was coined in 1961 by MIT computer scientist Jay Forr…" at bounding box center [206, 75] width 262 height 54
click at [220, 91] on textarea "The term bullwship effect was coined in 1961 by MIT computer scientist Jay Forr…" at bounding box center [206, 75] width 262 height 54
click at [224, 102] on textarea "The term bullwship effect was coined in 1961 by MIT computer scientist Jay Forr…" at bounding box center [206, 75] width 262 height 54
click at [200, 102] on textarea "The term bullwship effect was coined in 1961 by MIT computer scientist Jay Forr…" at bounding box center [206, 75] width 262 height 54
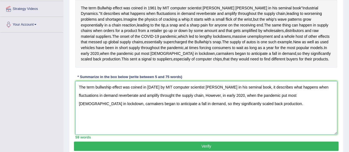
scroll to position [110, 0]
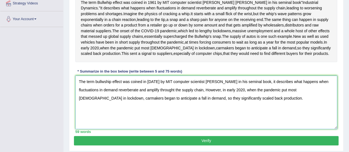
click at [300, 119] on textarea "The term bullwship effect was coined in 1961 by MIT computer scientist Jay Forr…" at bounding box center [206, 103] width 262 height 54
click at [292, 129] on textarea "The term bullwship effect was coined in 1961 by MIT computer scientist Jay Forr…" at bounding box center [206, 103] width 262 height 54
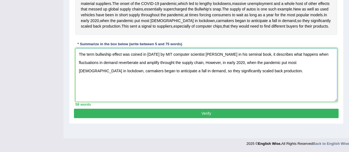
scroll to position [155, 0]
type textarea "The term bullwship effect was coined in 1961 by MIT computer scientist Jay Forr…"
click at [148, 118] on button "Verify" at bounding box center [206, 113] width 265 height 9
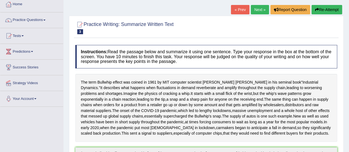
scroll to position [0, 0]
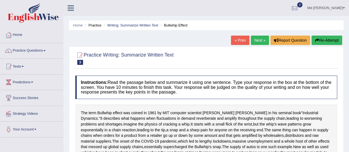
click at [38, 52] on link "Practice Questions" at bounding box center [31, 50] width 63 height 14
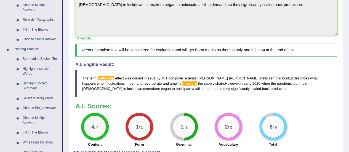
scroll to position [141, 0]
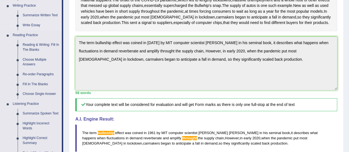
click at [36, 23] on link "Write Essay" at bounding box center [41, 25] width 42 height 10
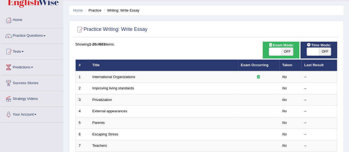
scroll to position [13, 0]
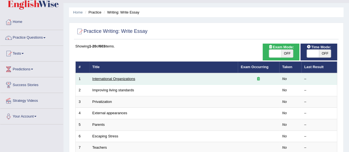
click at [121, 78] on link "International Organizations" at bounding box center [113, 79] width 43 height 4
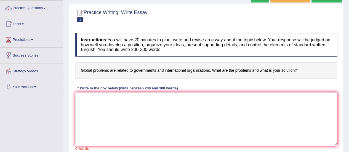
scroll to position [55, 0]
